Goal: Task Accomplishment & Management: Manage account settings

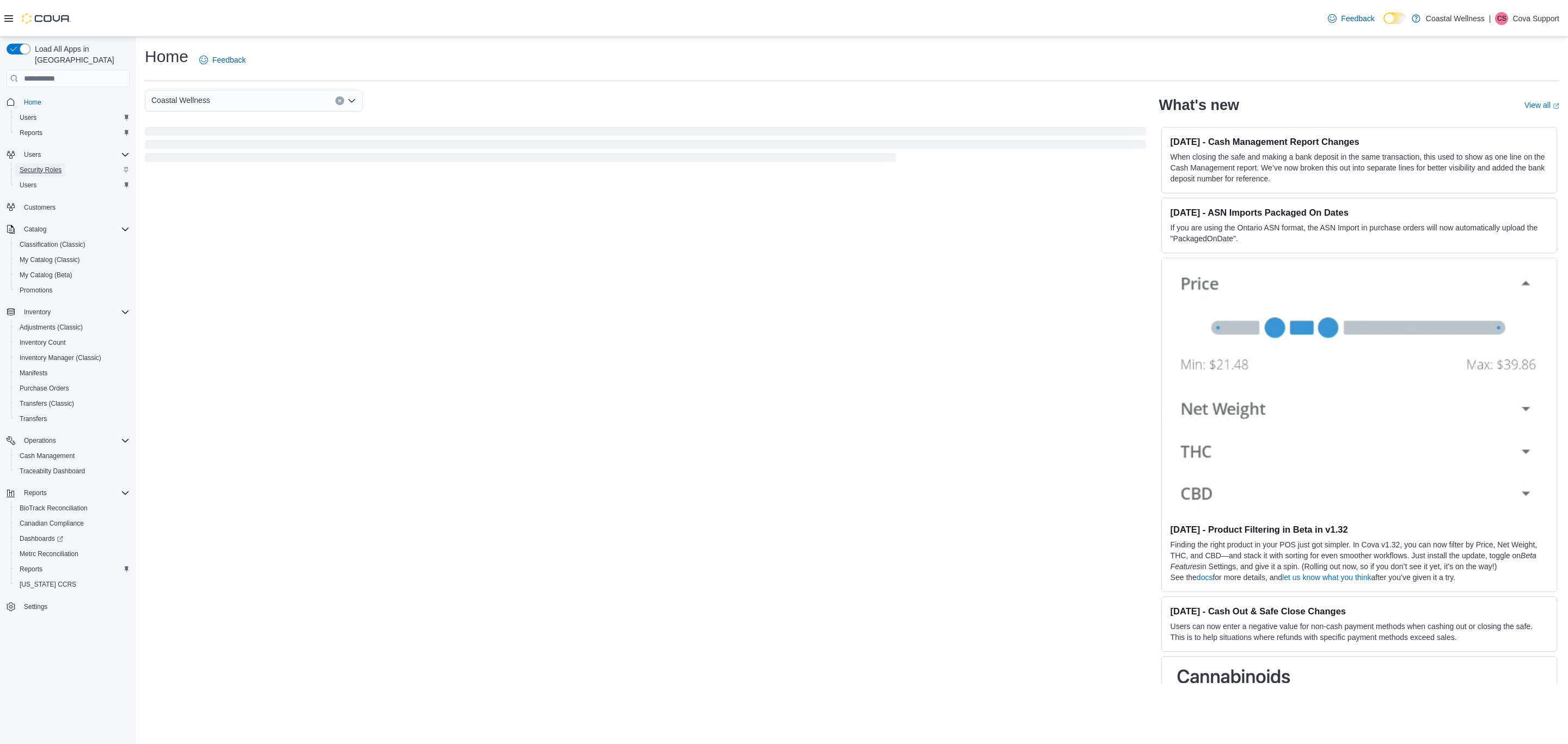
click at [37, 166] on span "Security Roles" at bounding box center [40, 170] width 42 height 8
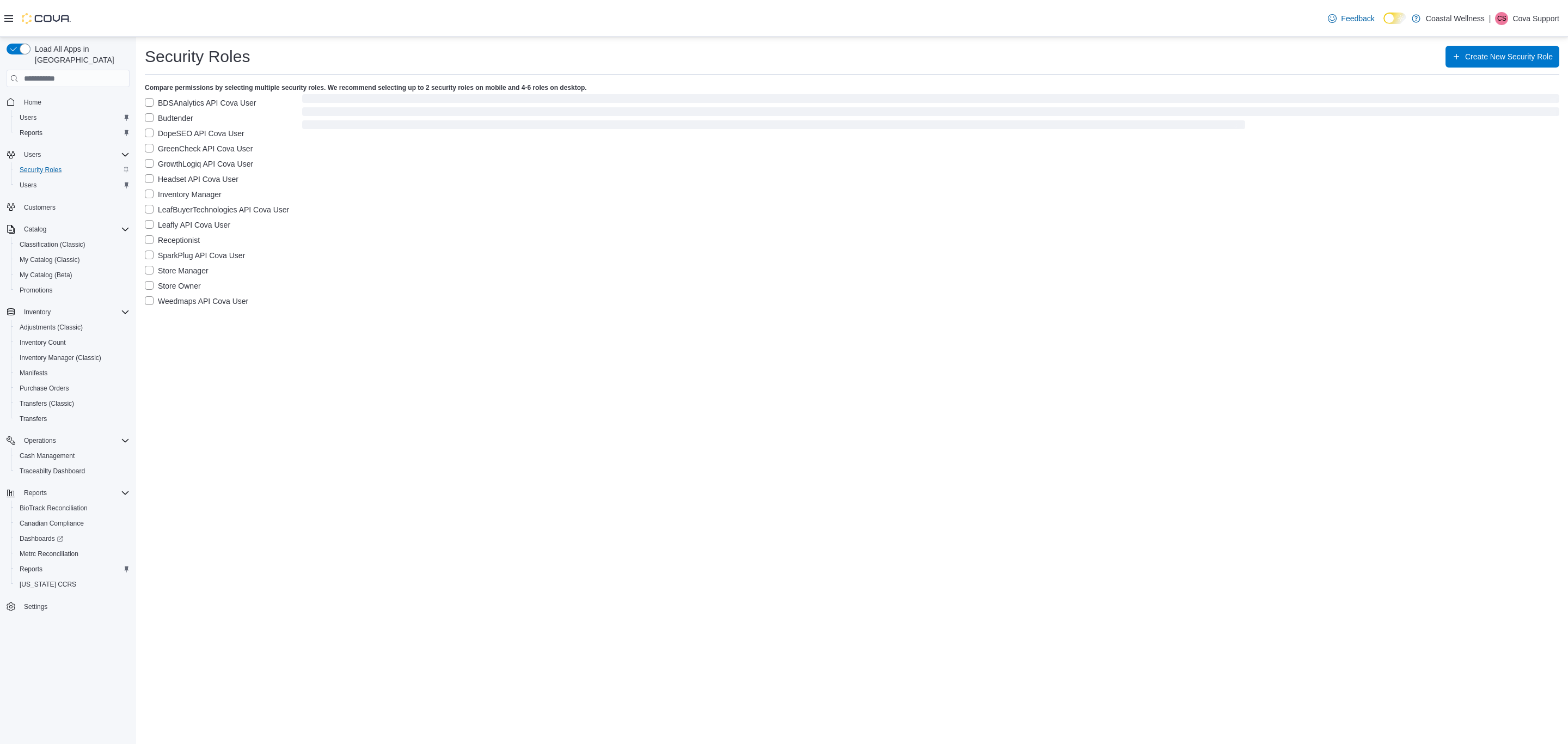
click at [154, 118] on label "Budtender" at bounding box center [169, 118] width 48 height 13
click at [154, 102] on label "BDSAnalytics API Cova User" at bounding box center [200, 103] width 112 height 13
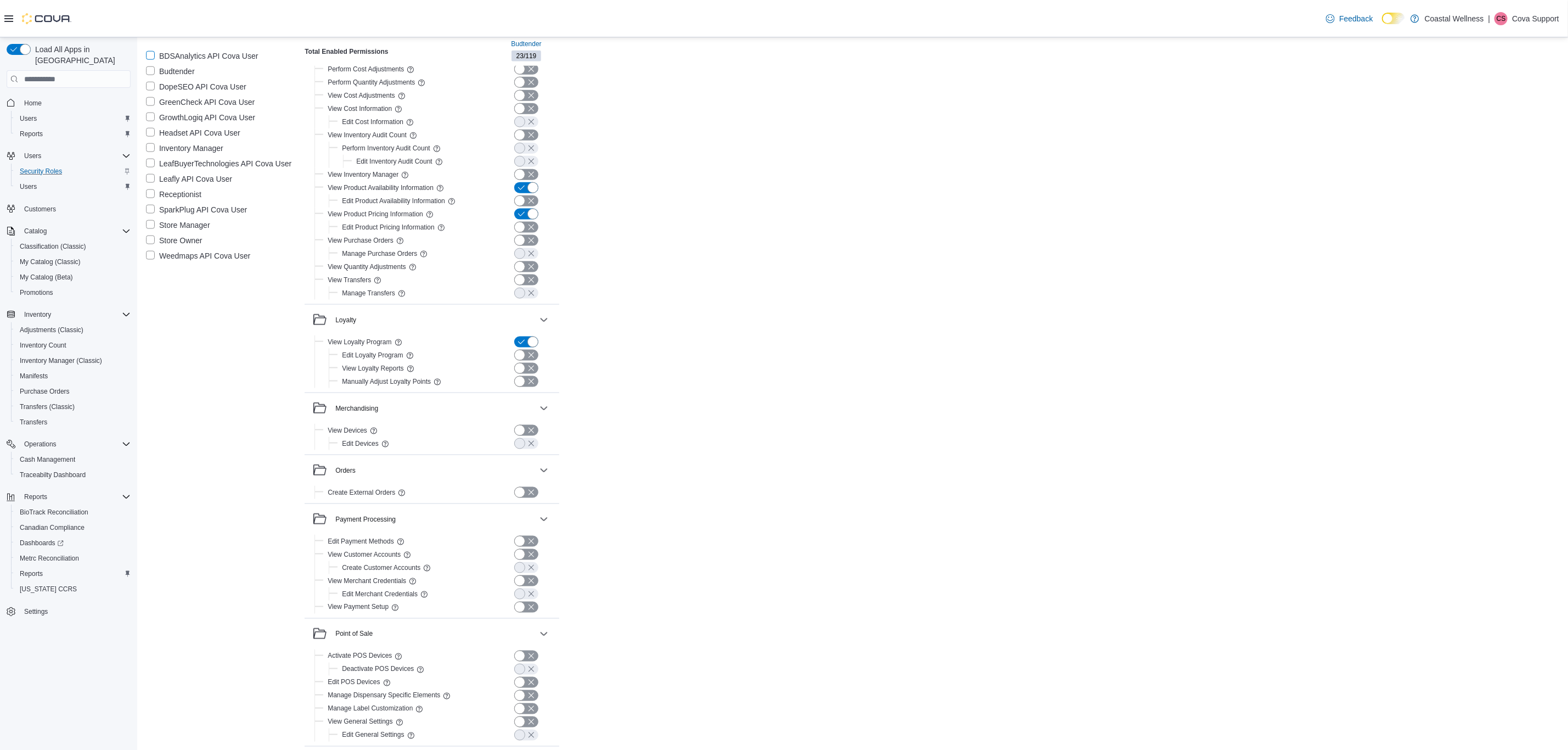
scroll to position [988, 0]
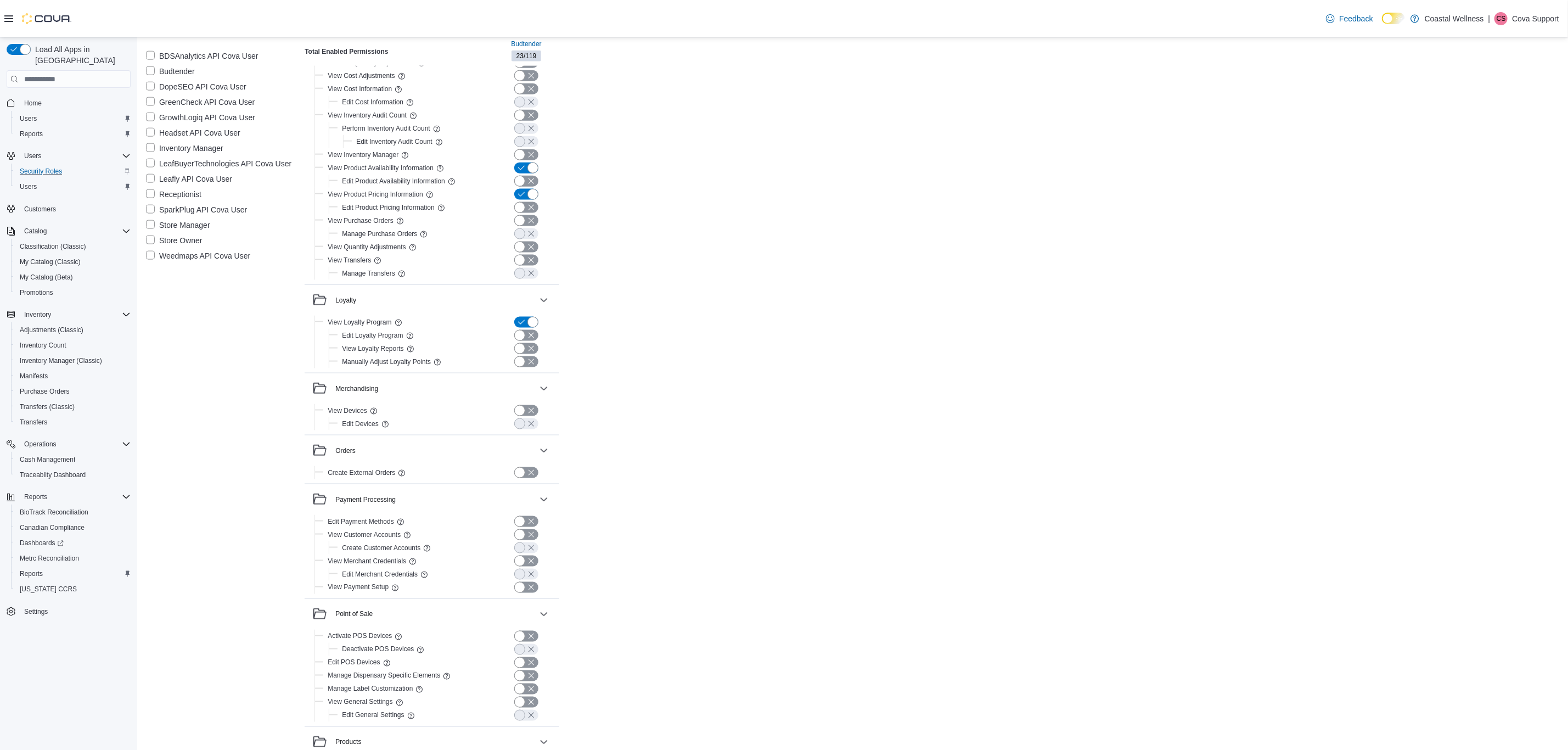
click at [1525, 15] on p "Cova Support" at bounding box center [1535, 19] width 47 height 13
click at [1492, 116] on span "Sign Out" at bounding box center [1489, 113] width 30 height 11
